Goal: Transaction & Acquisition: Subscribe to service/newsletter

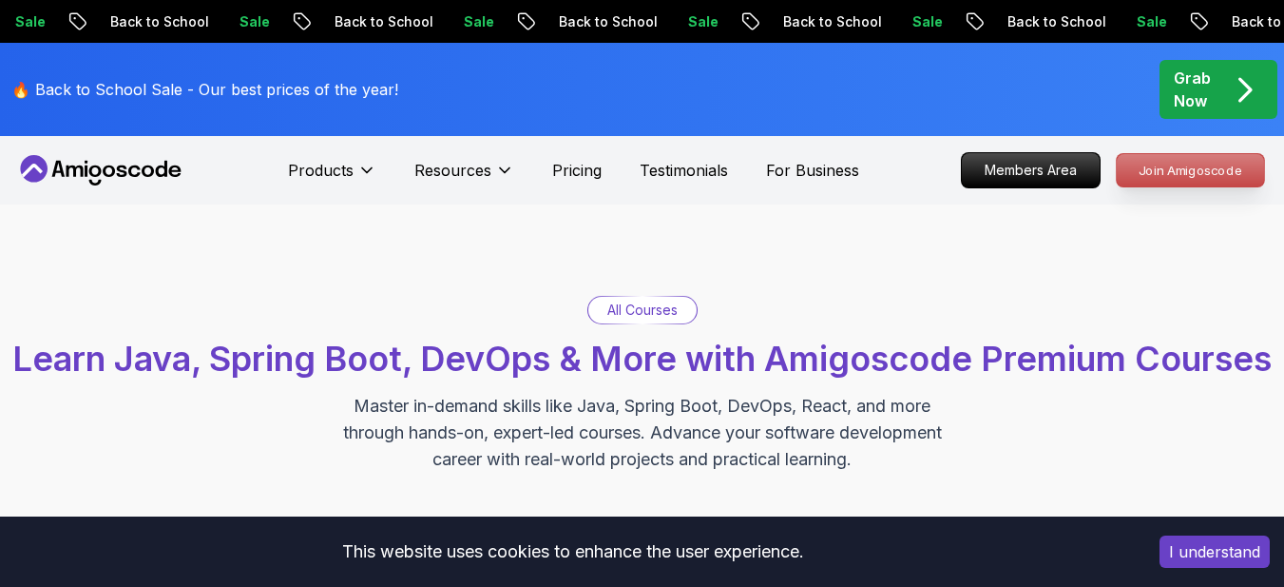
drag, startPoint x: 0, startPoint y: 0, endPoint x: 1190, endPoint y: 170, distance: 1202.4
click at [1190, 170] on p "Join Amigoscode" at bounding box center [1190, 170] width 147 height 32
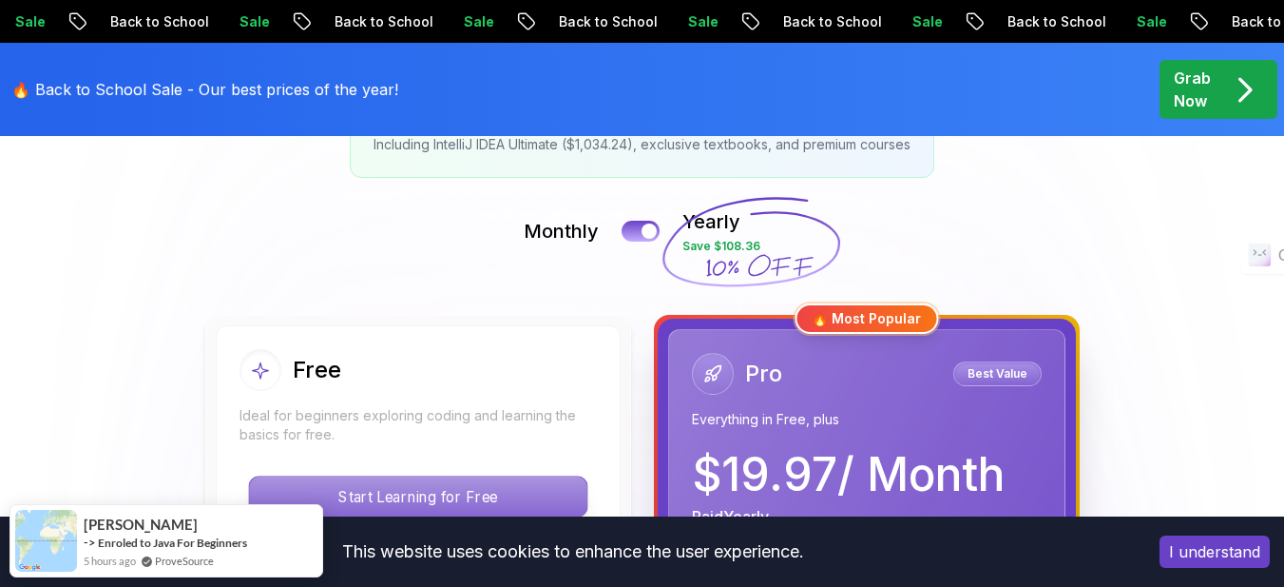
scroll to position [665, 0]
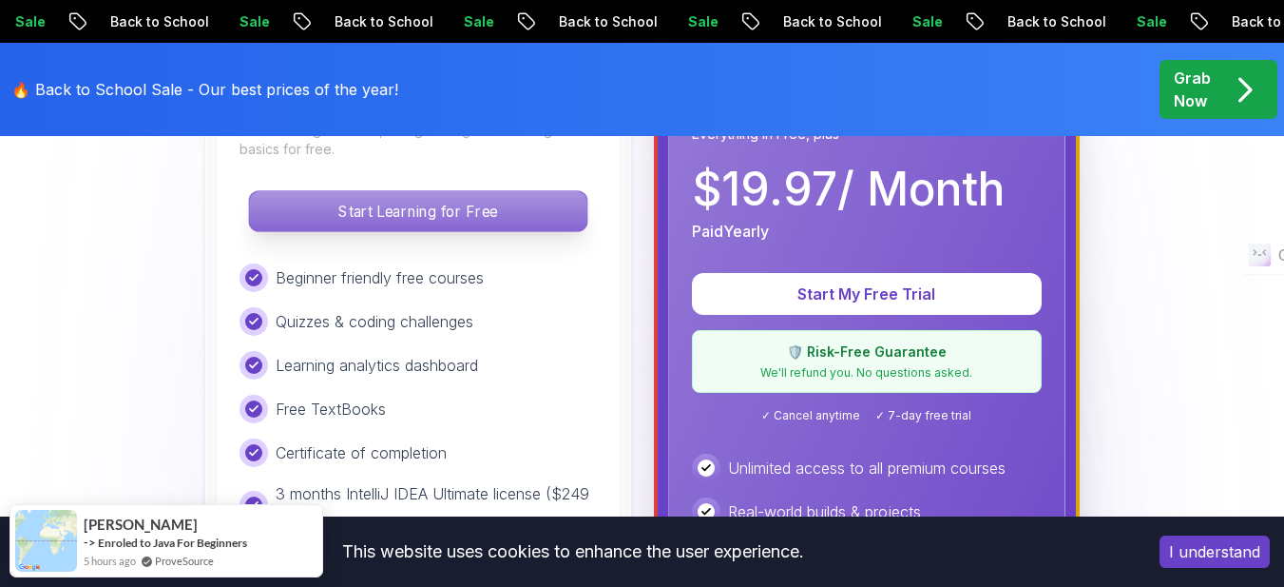
click at [405, 221] on p "Start Learning for Free" at bounding box center [417, 211] width 337 height 40
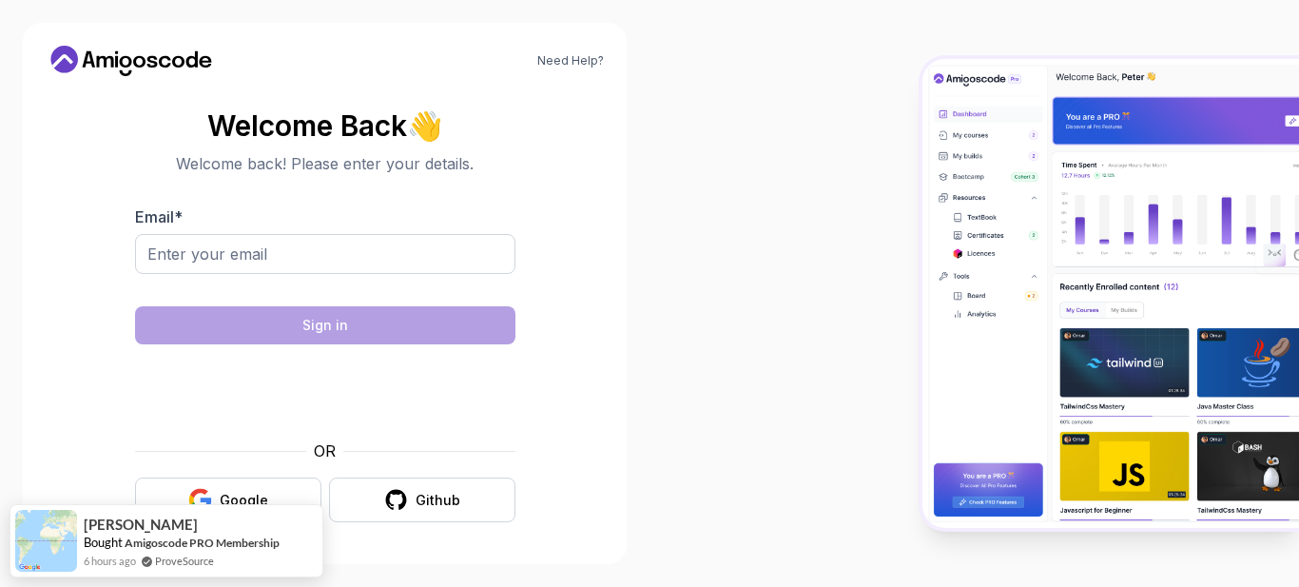
click at [769, 385] on div at bounding box center [973, 293] width 649 height 587
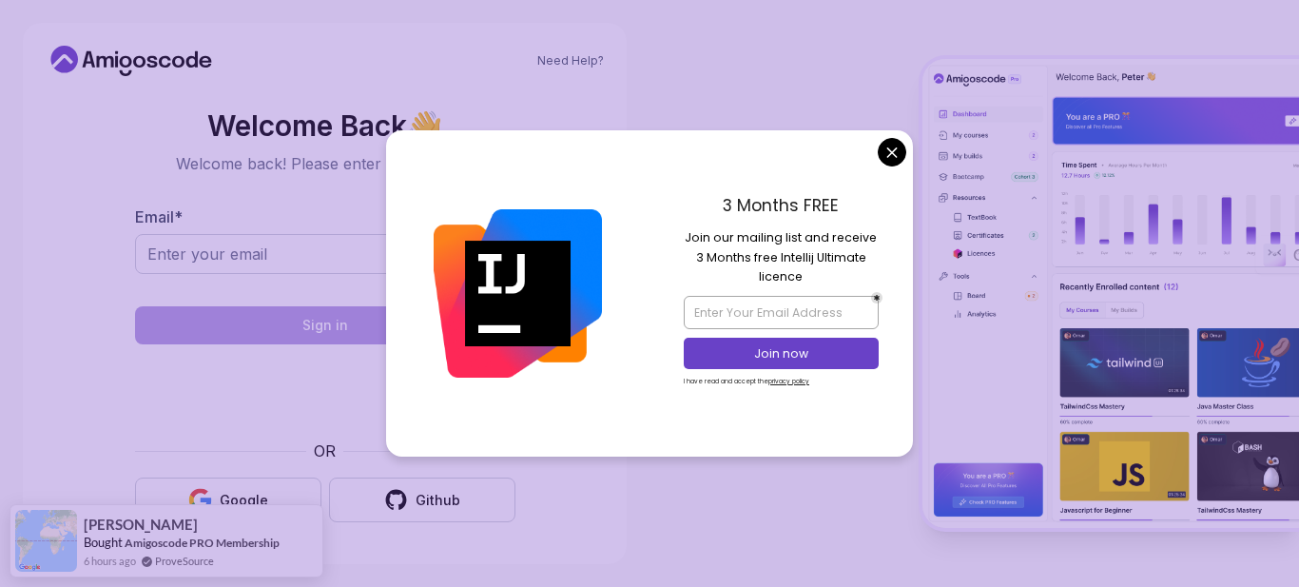
click at [148, 55] on icon at bounding box center [131, 61] width 171 height 30
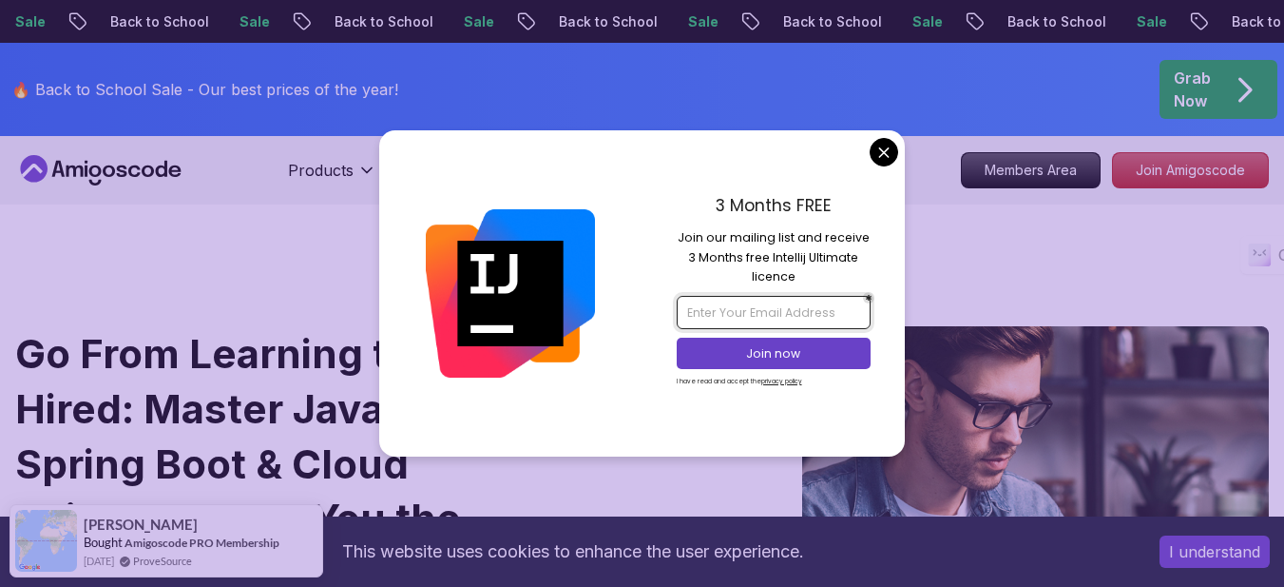
click at [721, 306] on input "email" at bounding box center [774, 312] width 194 height 32
type input "[EMAIL_ADDRESS][PERSON_NAME][DOMAIN_NAME]"
click at [741, 350] on p "Join now" at bounding box center [774, 353] width 158 height 17
